Goal: Check status: Check status

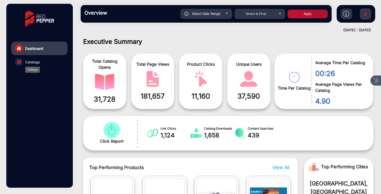
click at [30, 63] on span "Catalogs" at bounding box center [32, 61] width 15 height 5
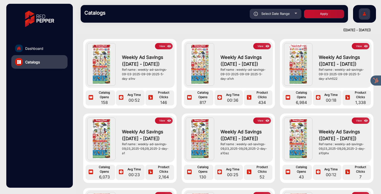
scroll to position [167, 0]
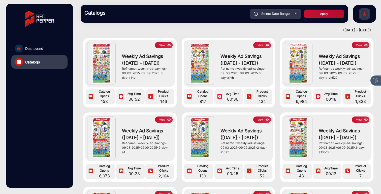
click at [161, 120] on button "View" at bounding box center [164, 120] width 18 height 6
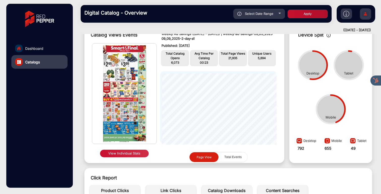
scroll to position [26, 0]
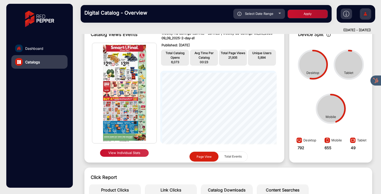
click at [118, 153] on button "View Individual Stats" at bounding box center [124, 153] width 49 height 8
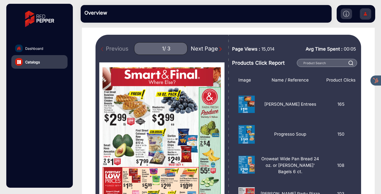
scroll to position [28, 0]
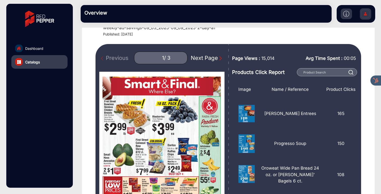
click at [208, 57] on div "Next Page" at bounding box center [207, 58] width 32 height 8
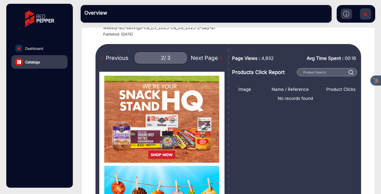
click at [208, 57] on div "Next Page" at bounding box center [207, 58] width 32 height 8
type input "3"
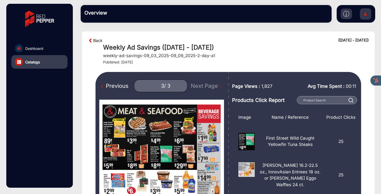
click at [95, 41] on link "Back" at bounding box center [97, 41] width 9 height 6
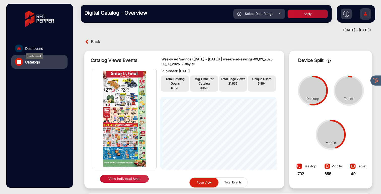
click at [32, 49] on span "Dashboard" at bounding box center [34, 48] width 18 height 5
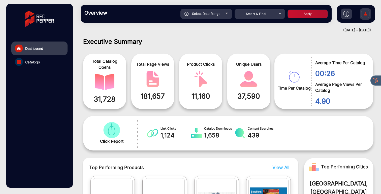
scroll to position [4, 0]
